Goal: Task Accomplishment & Management: Use online tool/utility

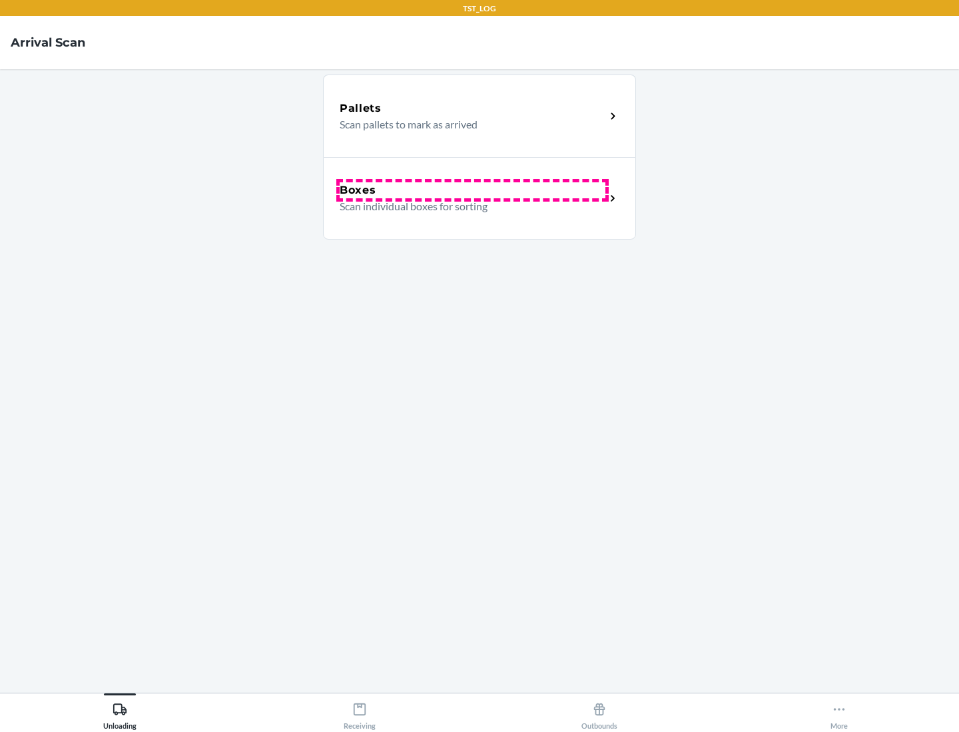
click at [472, 190] on div "Boxes" at bounding box center [472, 190] width 266 height 16
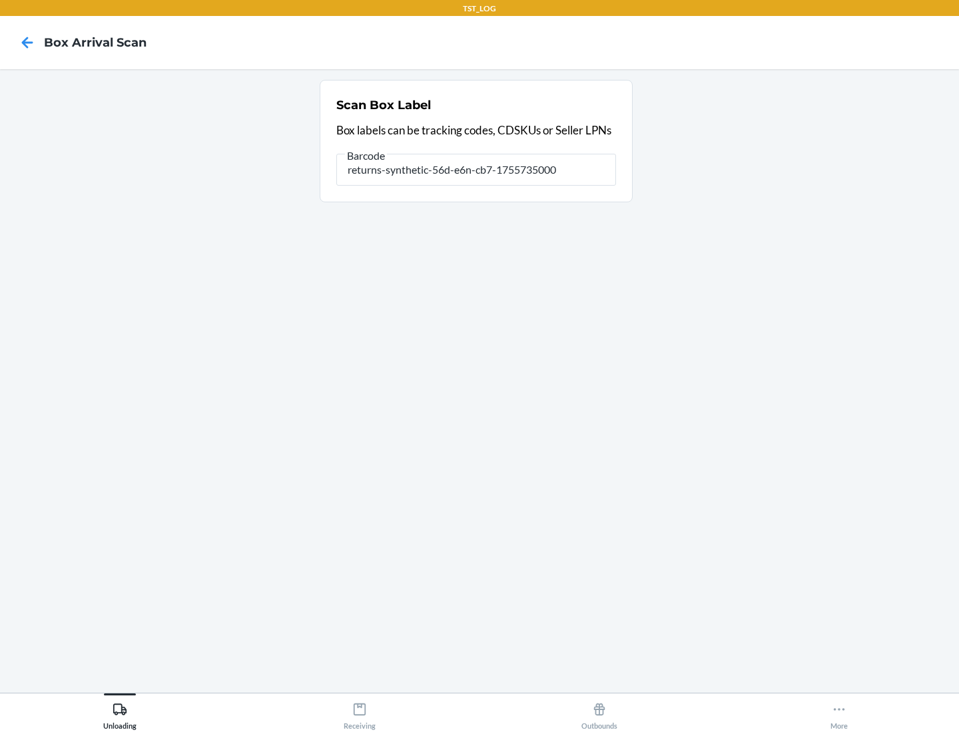
type input "returns-synthetic-56d-e6n-cb7-1755735000"
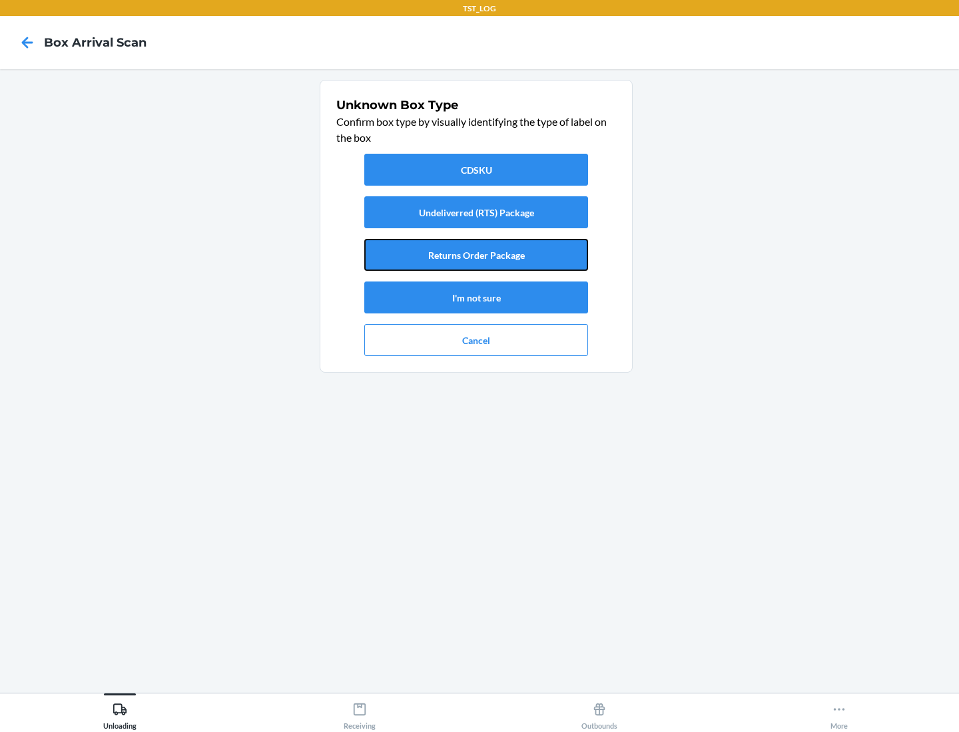
click at [476, 255] on button "Returns Order Package" at bounding box center [476, 255] width 224 height 32
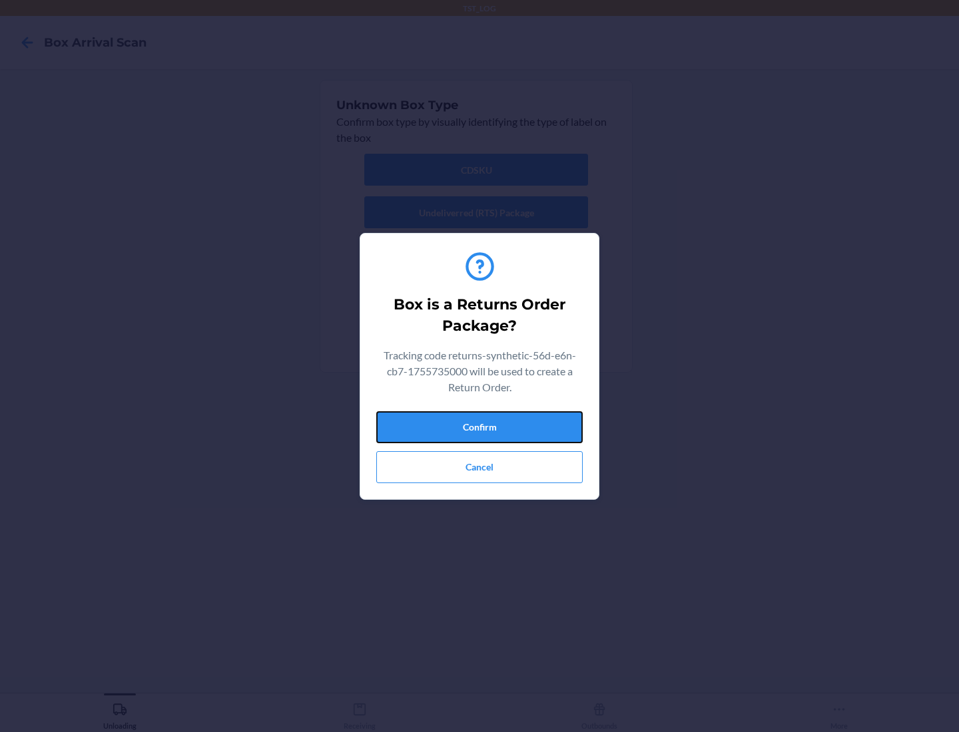
click at [479, 427] on button "Confirm" at bounding box center [479, 427] width 206 height 32
